Goal: Find specific page/section: Find specific page/section

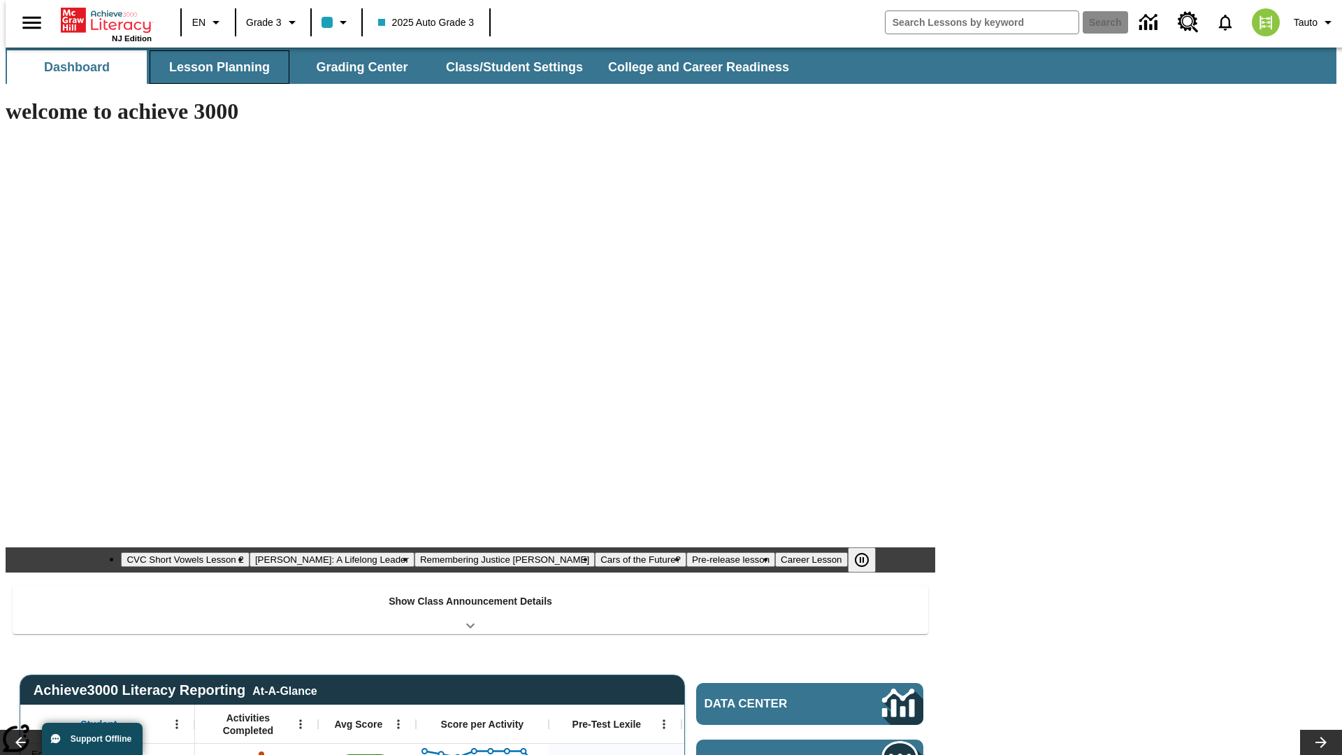
click at [214, 67] on button "Lesson Planning" at bounding box center [220, 67] width 140 height 34
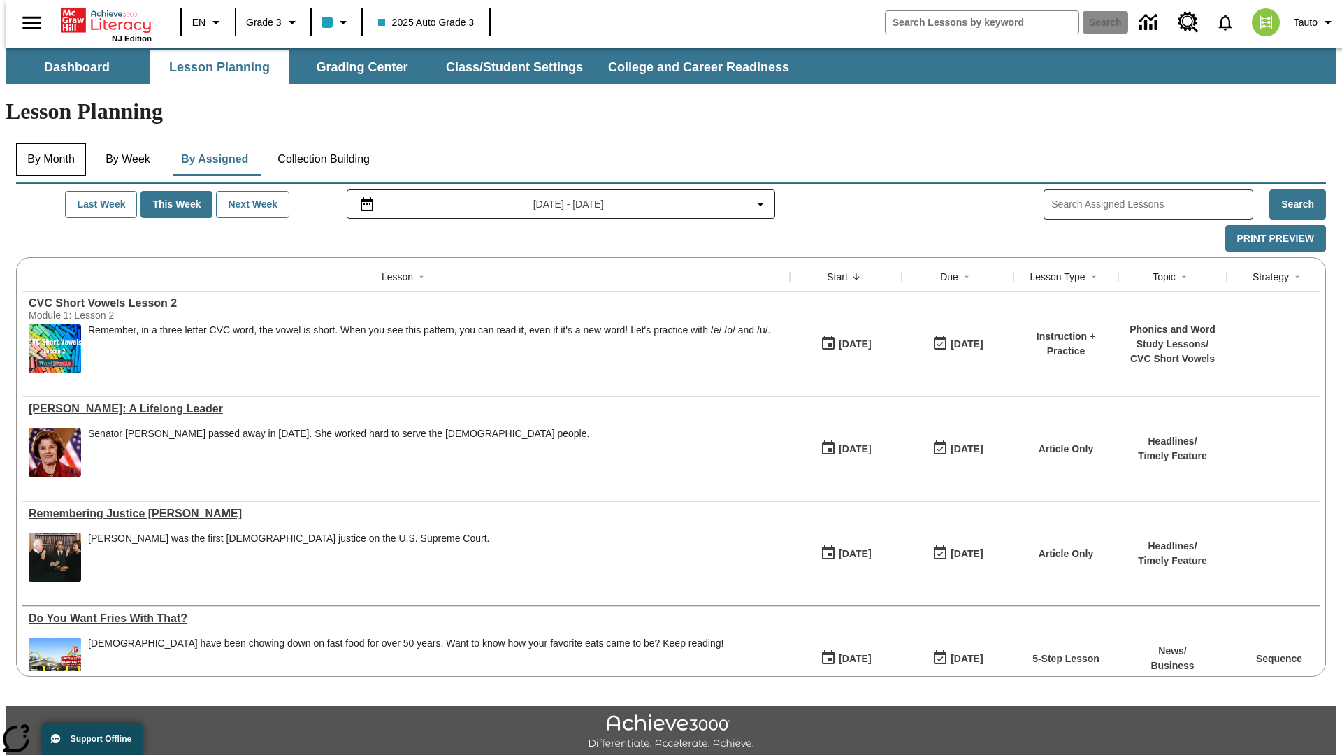
click at [47, 143] on button "By Month" at bounding box center [51, 160] width 70 height 34
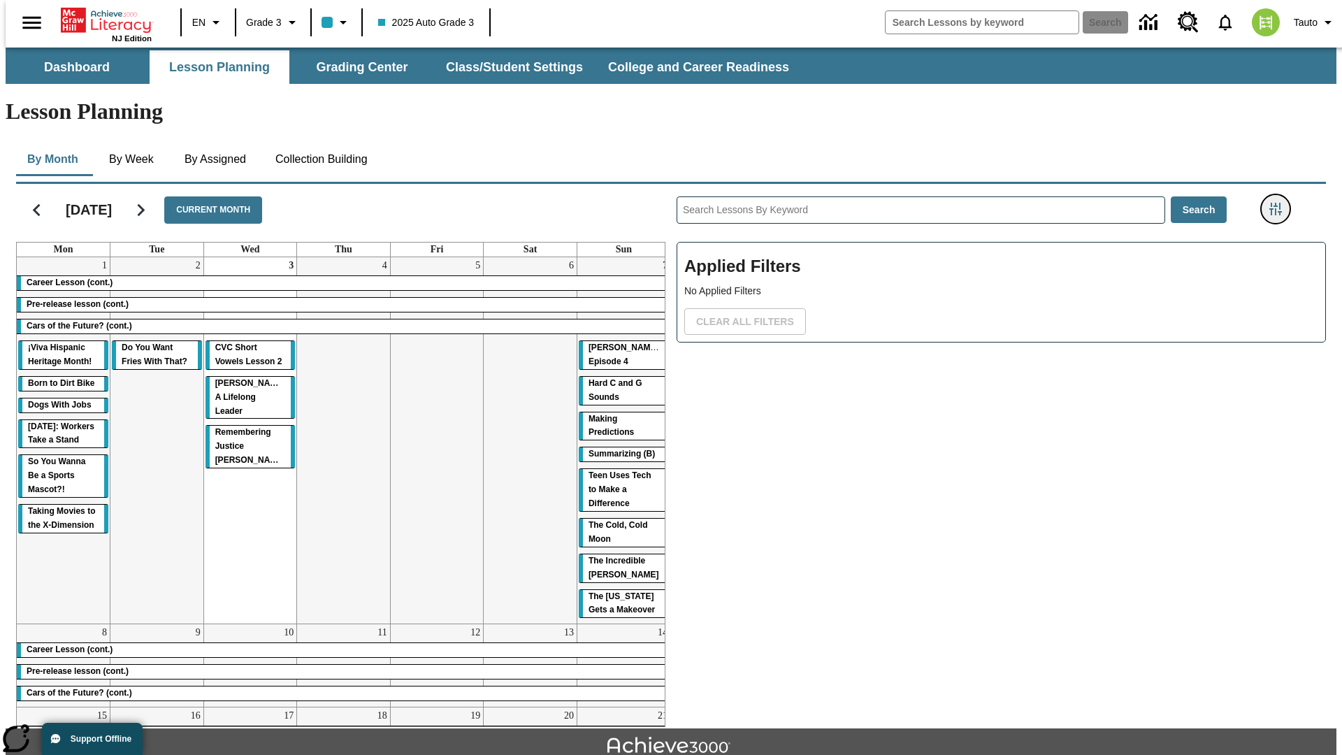
click at [1279, 203] on icon "Filters Side menu" at bounding box center [1275, 209] width 13 height 13
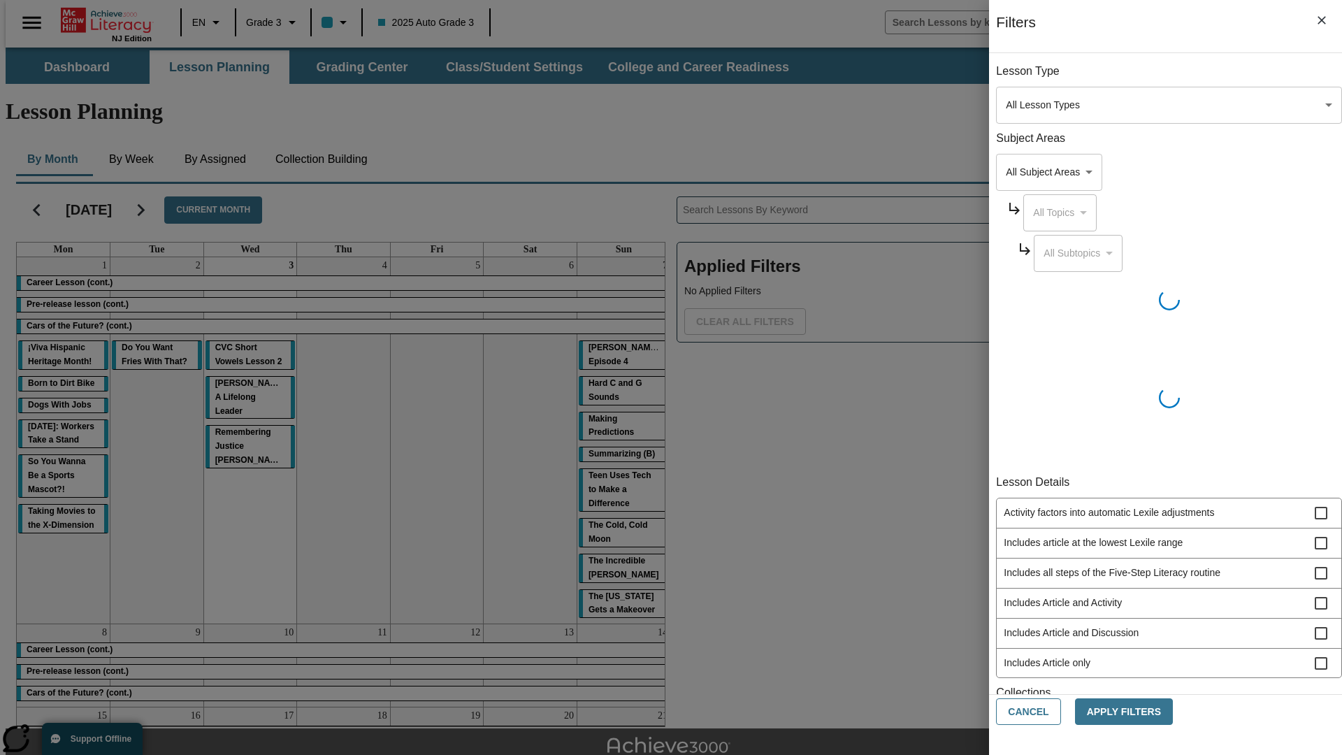
click at [1006, 105] on body "Skip to main content NJ Edition EN Grade 3 2025 Auto Grade 3 Search 0 Tauto Das…" at bounding box center [671, 433] width 1330 height 771
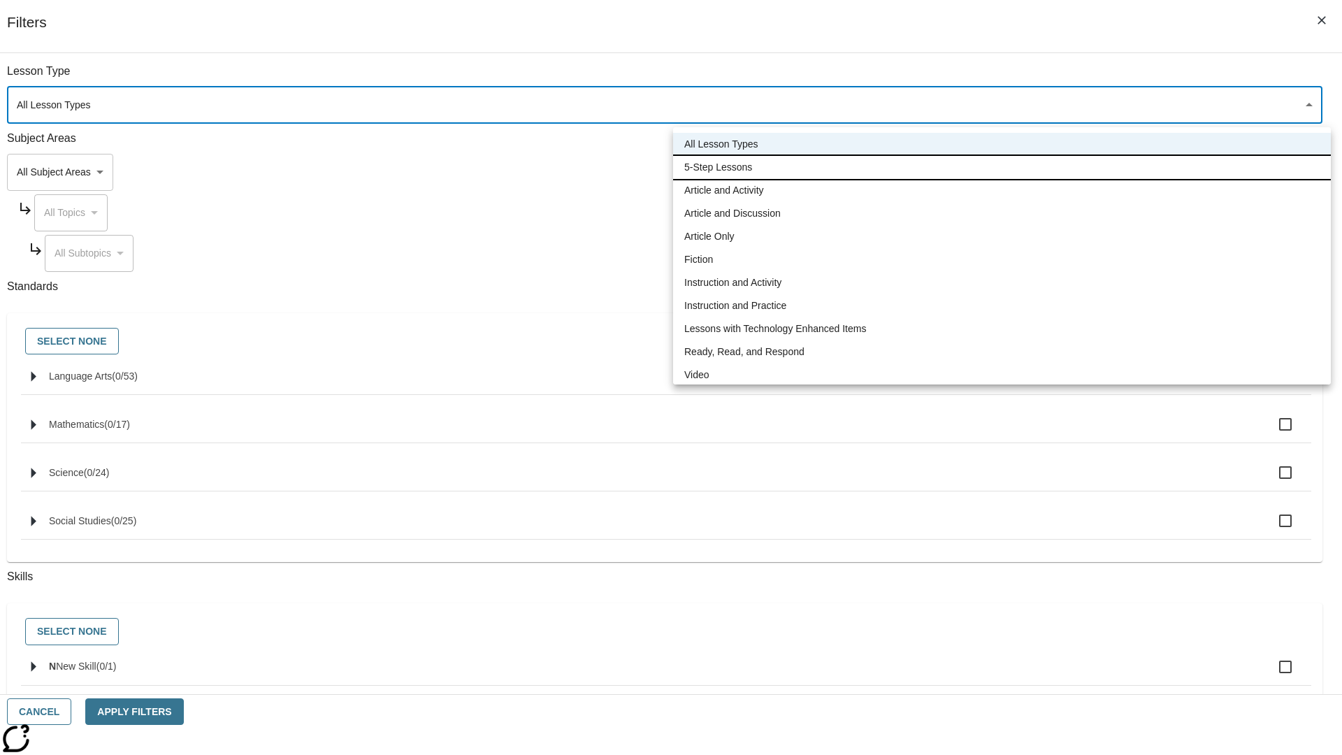
click at [1001, 167] on li "5-Step Lessons" at bounding box center [1001, 167] width 657 height 23
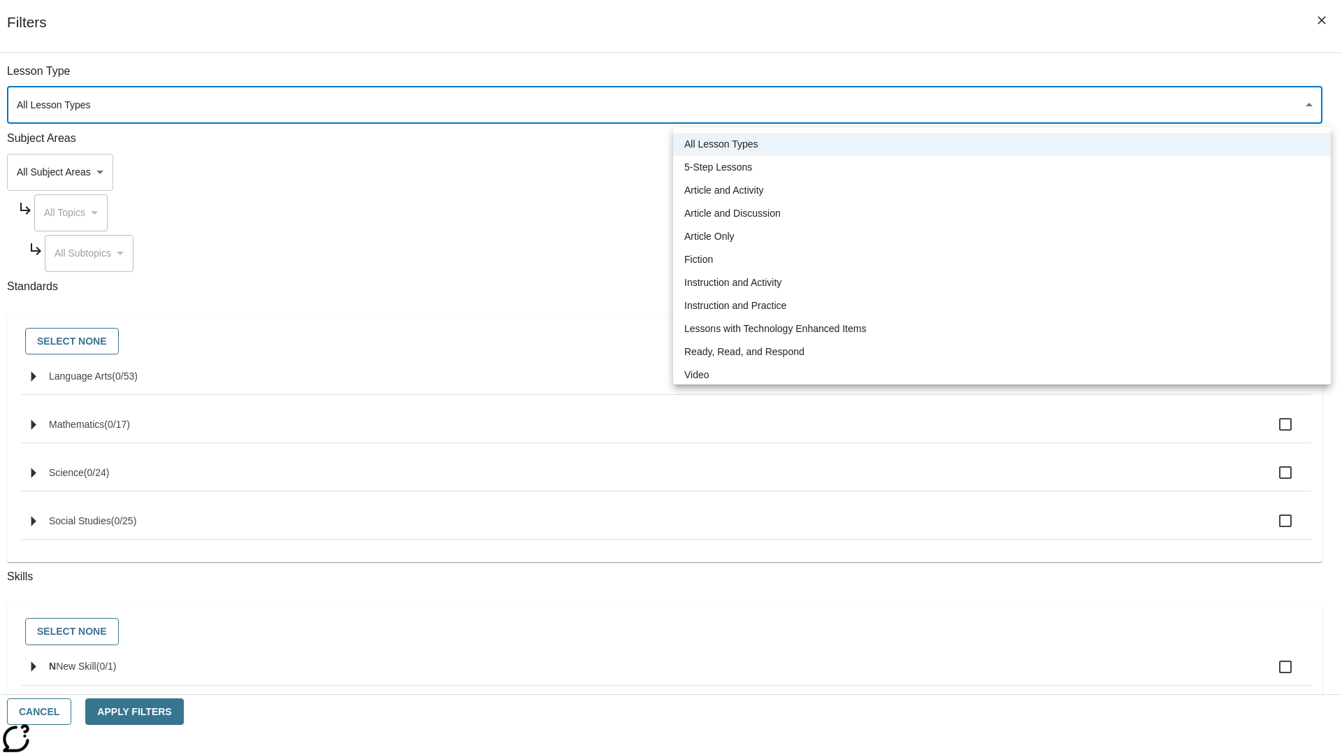
type input "1"
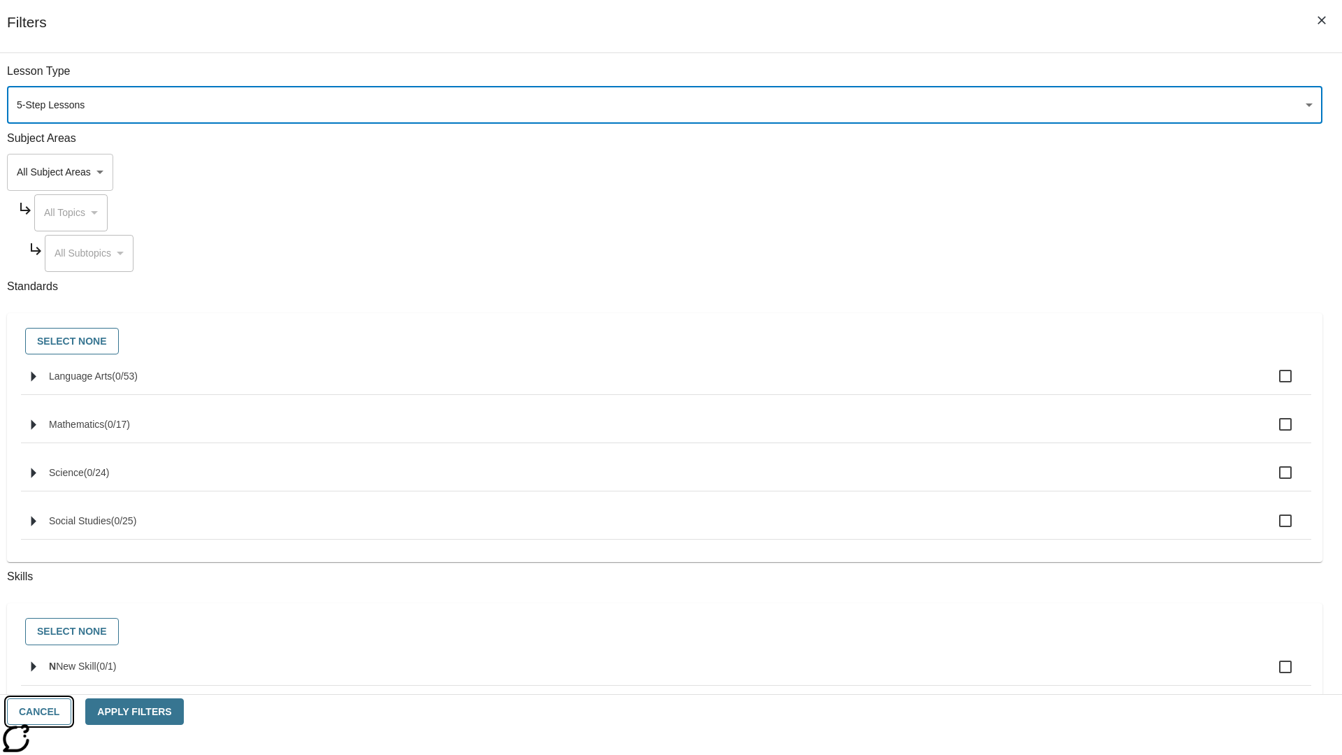
click at [71, 711] on button "Cancel" at bounding box center [39, 711] width 64 height 27
click at [1279, 203] on icon "Filters Side menu" at bounding box center [1275, 209] width 13 height 13
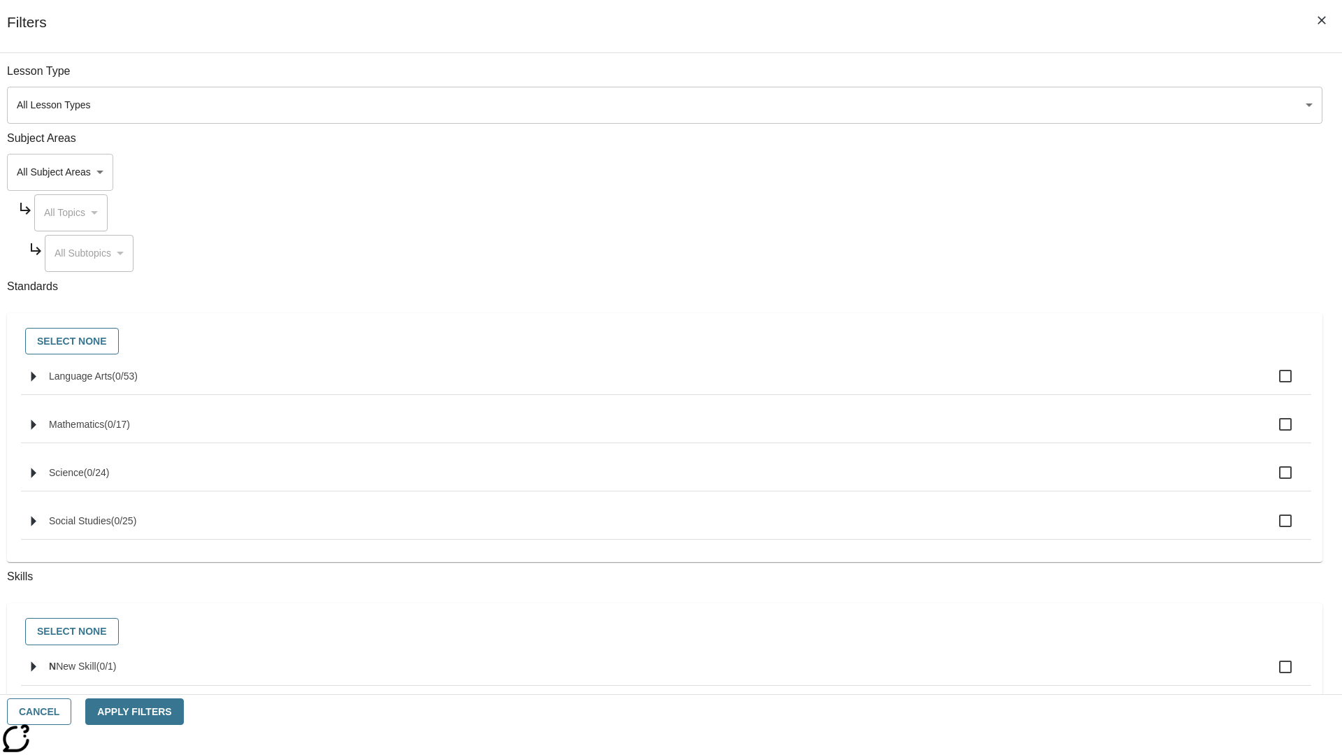
click at [1006, 105] on body "Skip to main content NJ Edition EN Grade 3 2025 Auto Grade 3 Search 0 Tauto Das…" at bounding box center [671, 433] width 1330 height 771
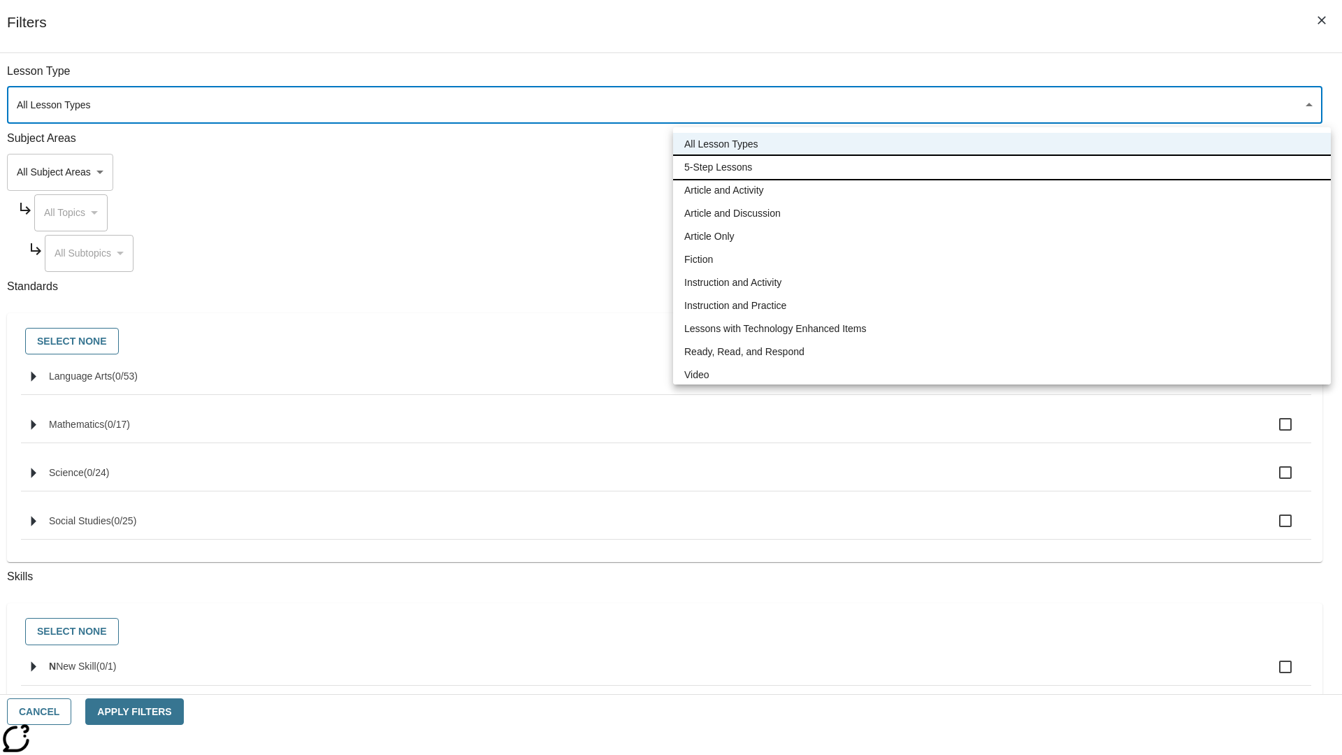
click at [1001, 167] on li "5-Step Lessons" at bounding box center [1001, 167] width 657 height 23
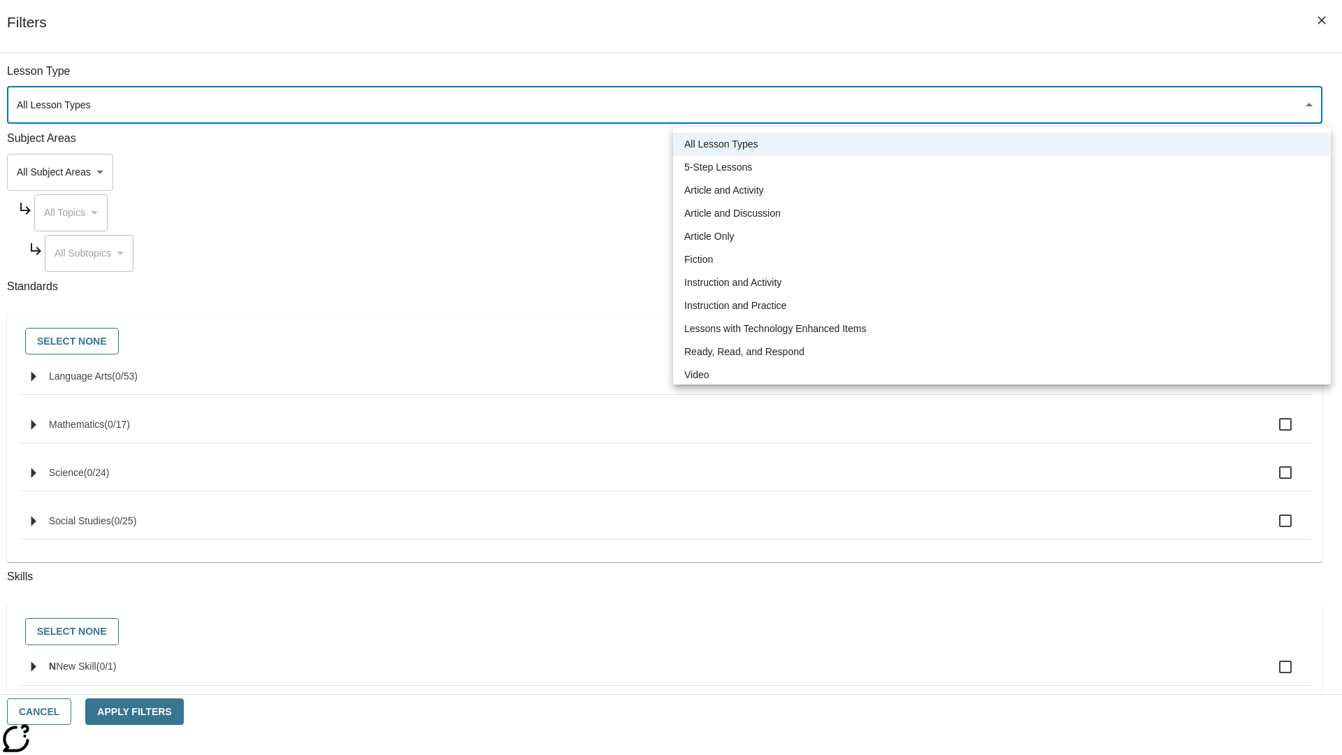
type input "1"
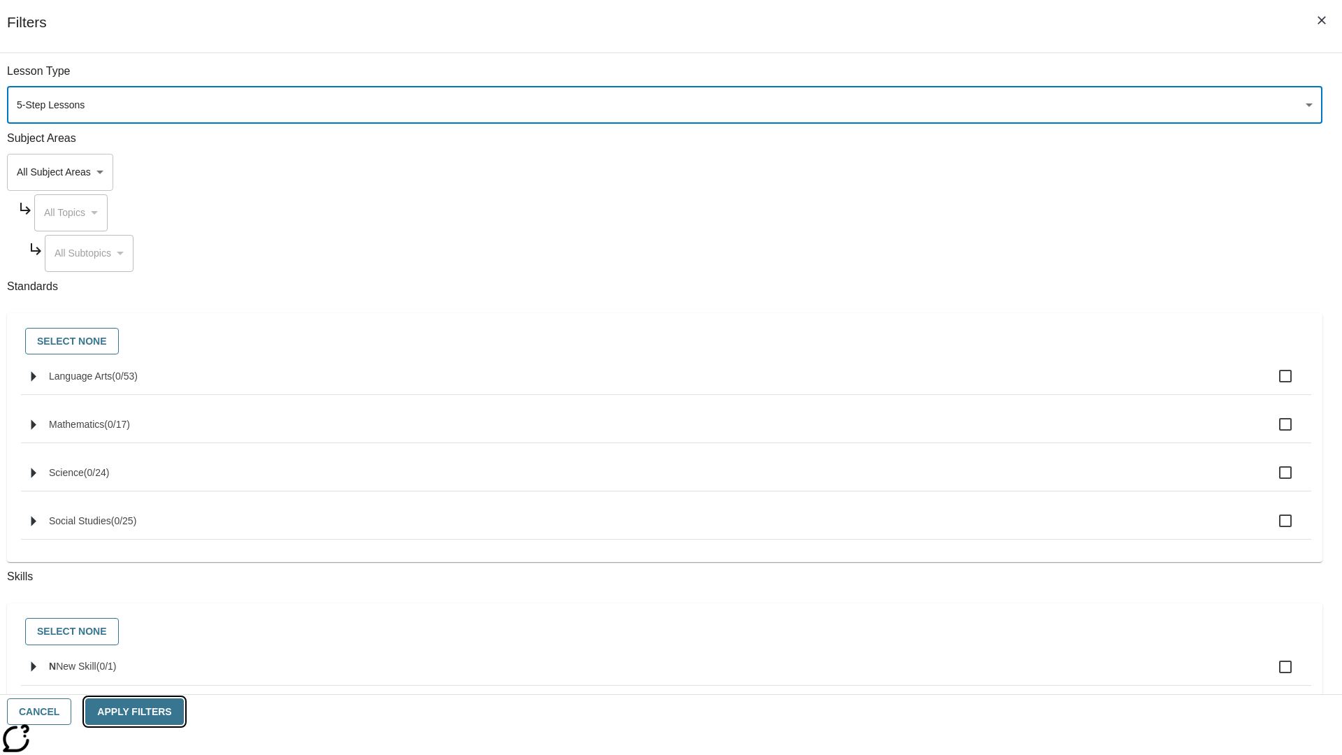
click at [183, 711] on button "Apply Filters" at bounding box center [134, 711] width 98 height 27
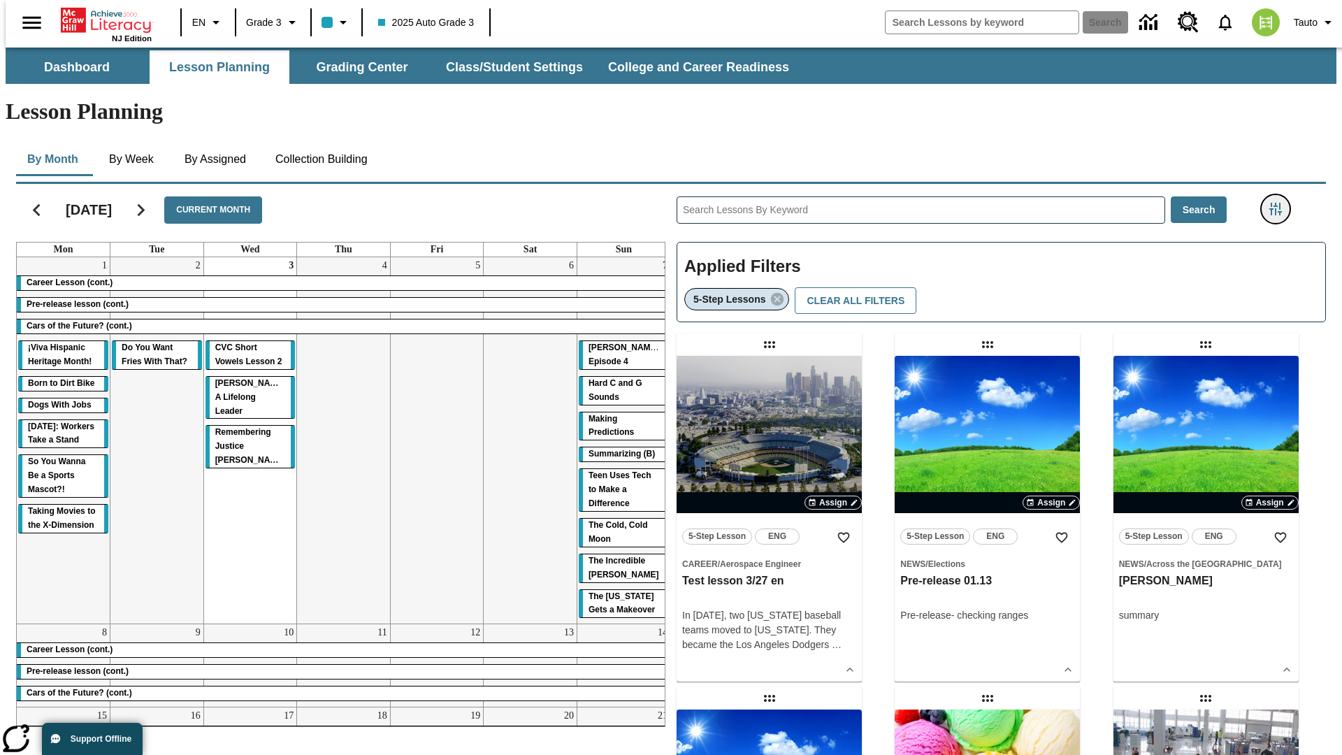
click at [1279, 203] on icon "Filters Side menu" at bounding box center [1275, 209] width 13 height 13
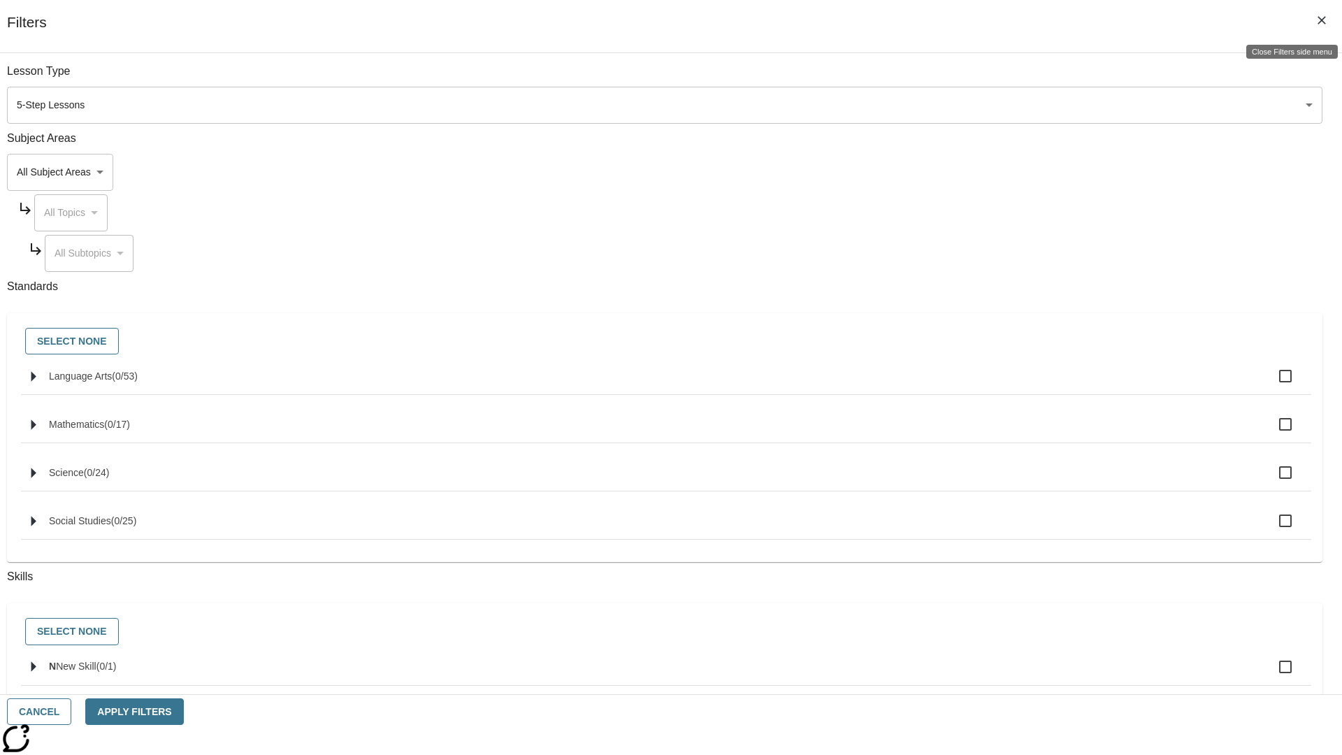
click at [1321, 20] on icon "Close Filters side menu" at bounding box center [1321, 20] width 8 height 8
click at [1279, 203] on icon "Filters Side menu" at bounding box center [1275, 209] width 13 height 13
click at [1321, 20] on icon "Close Filters side menu" at bounding box center [1321, 20] width 8 height 8
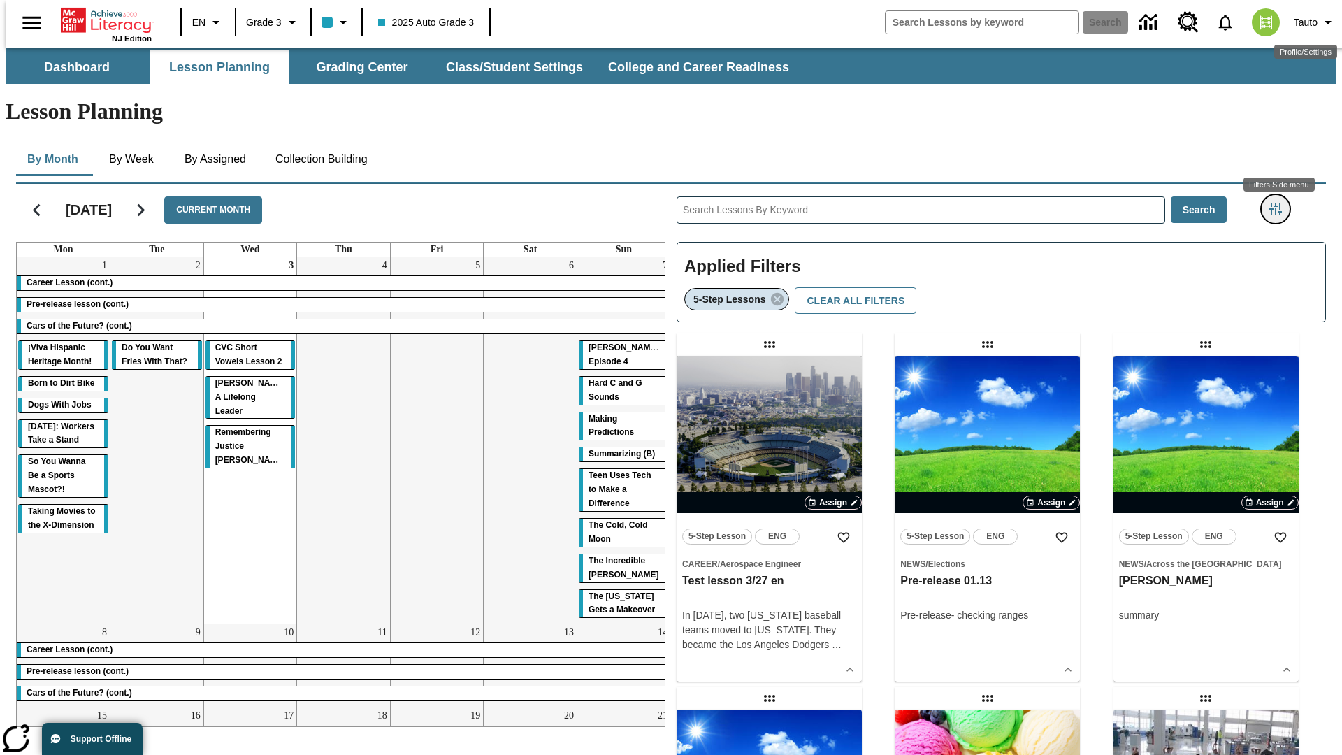
click at [1279, 203] on icon "Filters Side menu" at bounding box center [1275, 209] width 13 height 13
